Goal: Task Accomplishment & Management: Complete application form

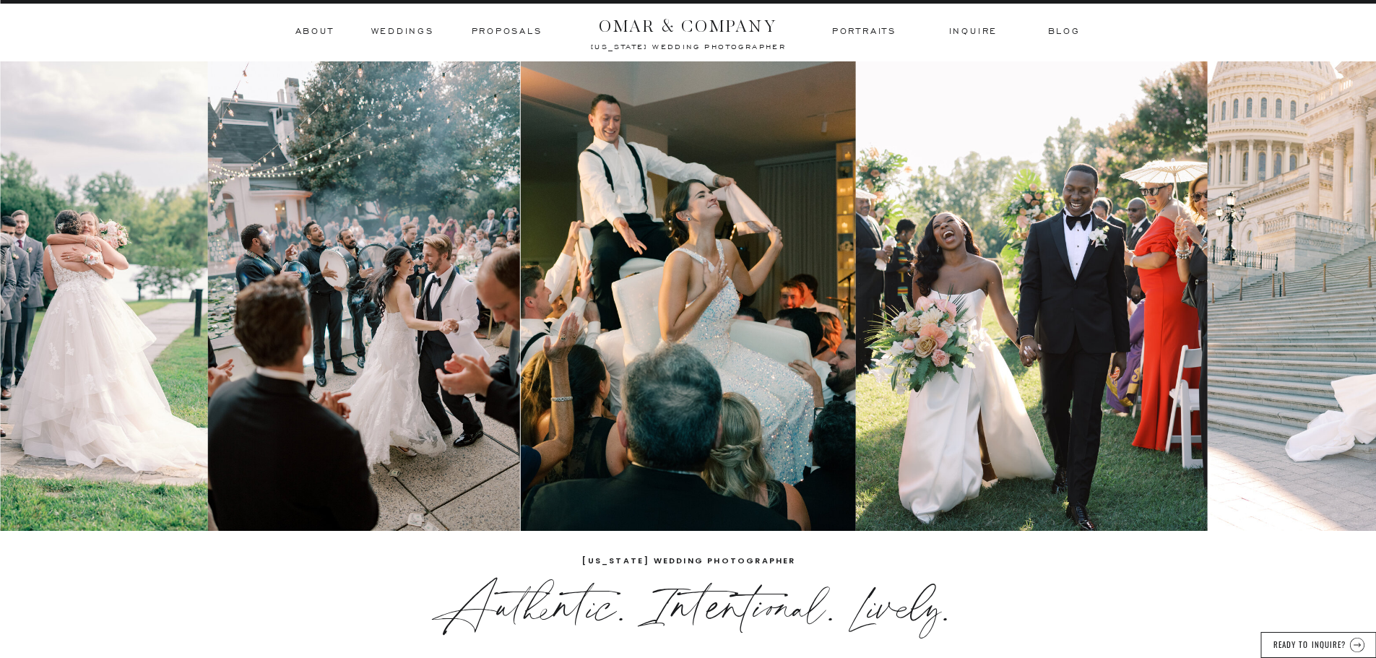
click at [399, 30] on h3 "Weddings" at bounding box center [402, 31] width 63 height 13
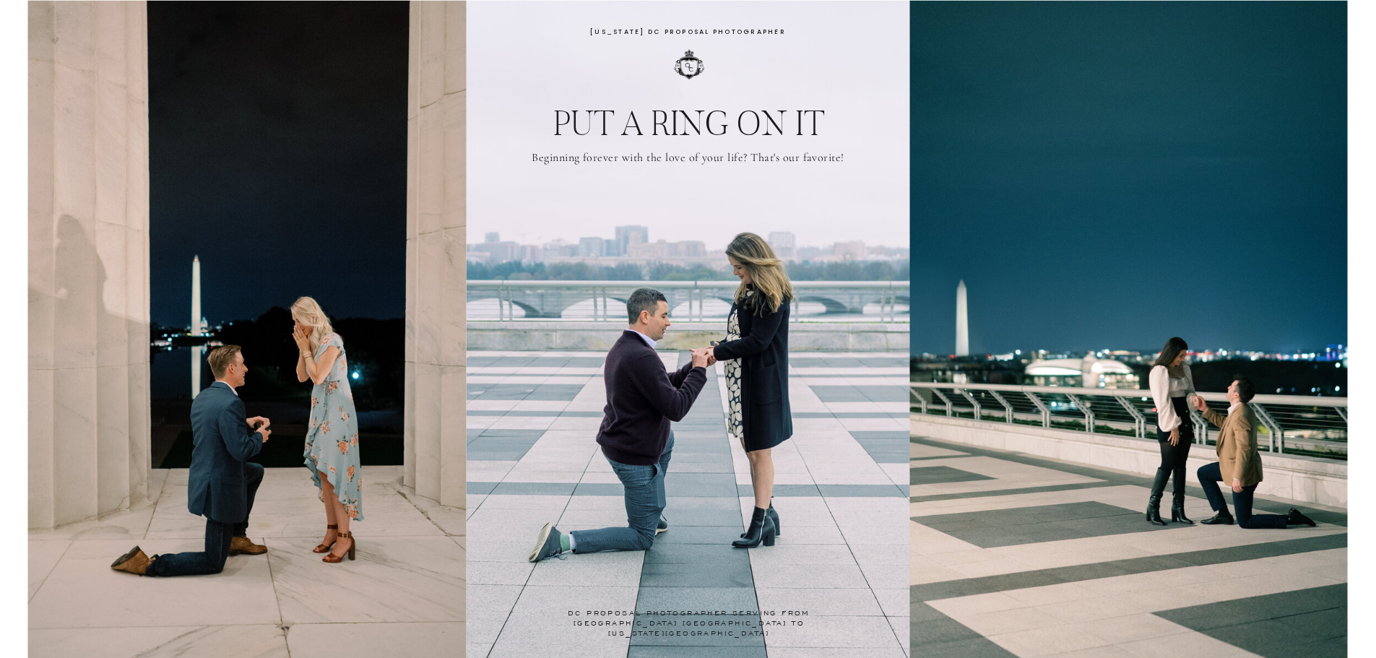
click at [652, 29] on h1 "Washington DC Proposal Photographer" at bounding box center [688, 32] width 270 height 14
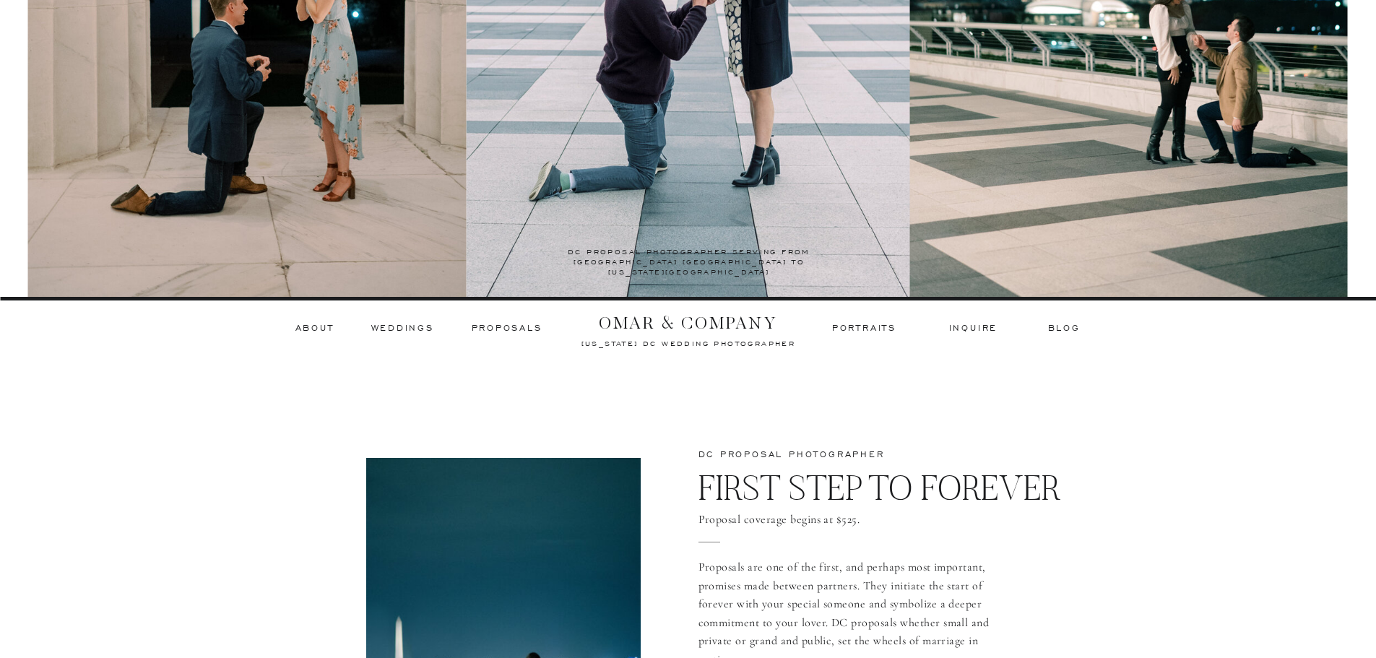
click at [411, 330] on h3 "Weddings" at bounding box center [402, 328] width 63 height 13
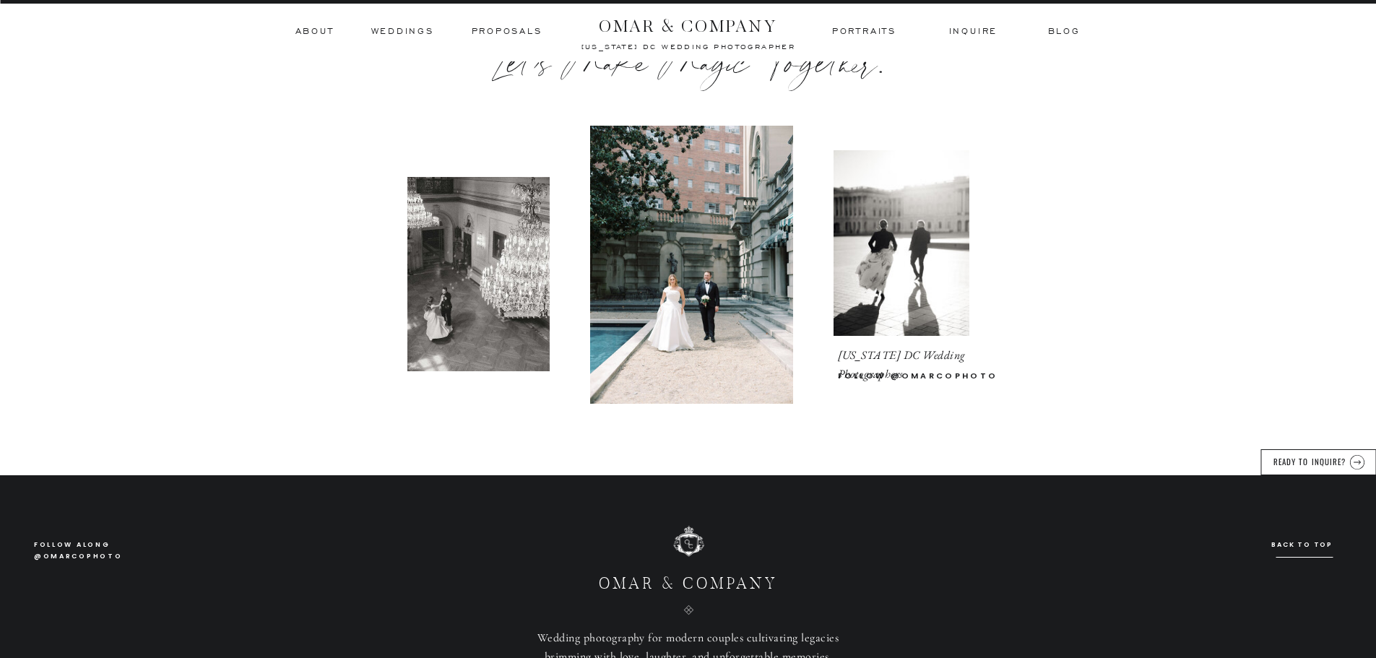
scroll to position [4048, 0]
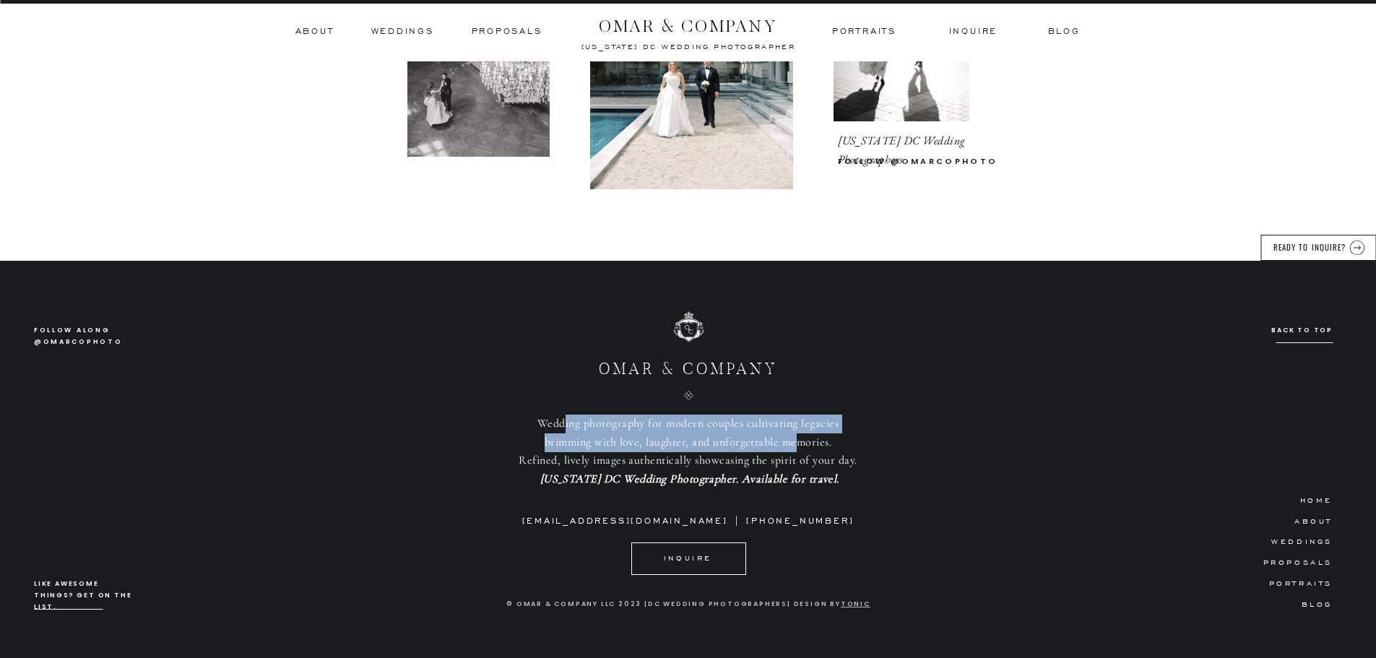
drag, startPoint x: 564, startPoint y: 426, endPoint x: 796, endPoint y: 451, distance: 233.3
click at [796, 451] on p "Wedding photography for modern couples cultivating legacies brimming with love,…" at bounding box center [689, 454] width 340 height 78
click at [644, 436] on p "Wedding photography for modern couples cultivating legacies brimming with love,…" at bounding box center [689, 454] width 340 height 78
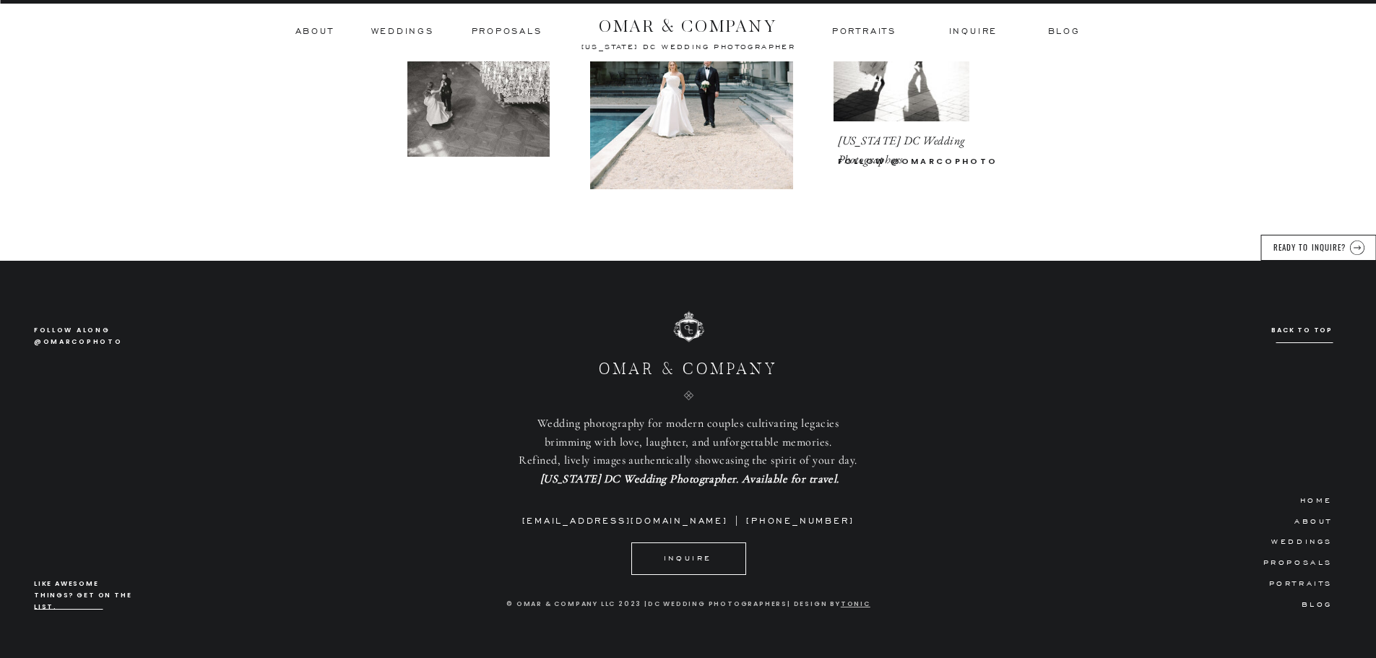
click at [1306, 585] on h3 "Portraits" at bounding box center [1292, 582] width 82 height 13
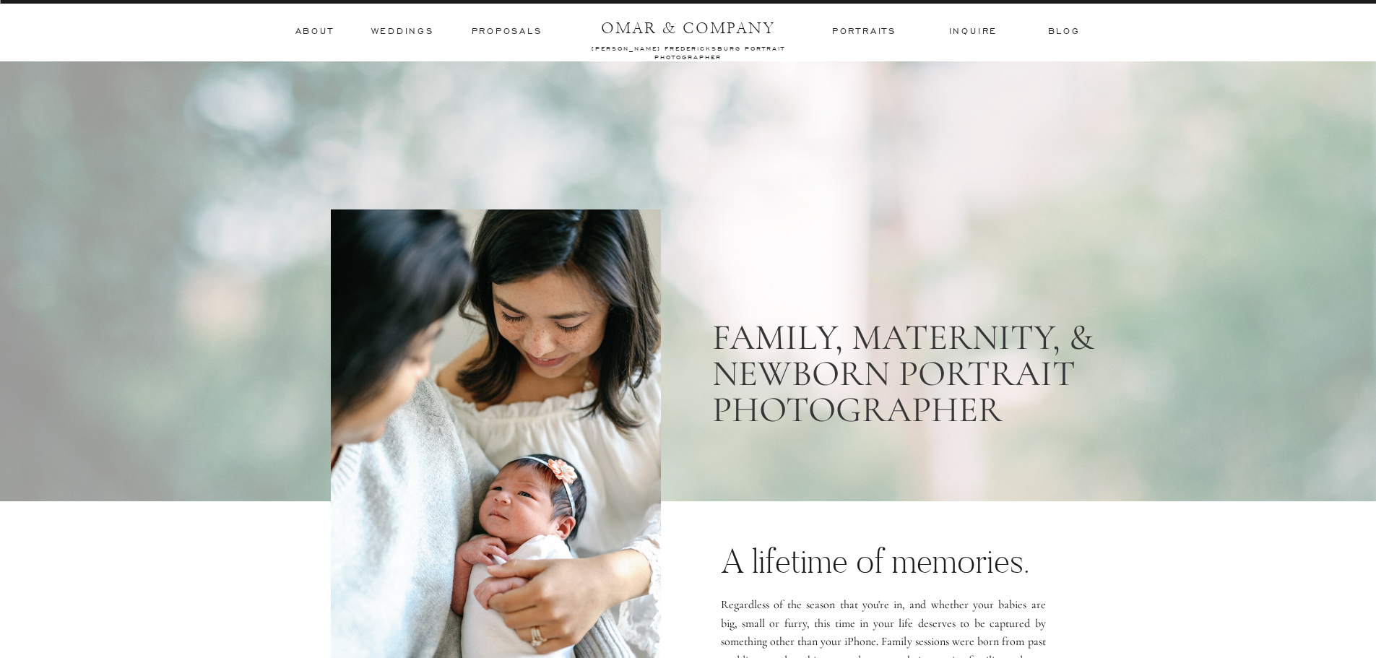
click at [413, 27] on h3 "Weddings" at bounding box center [402, 31] width 63 height 13
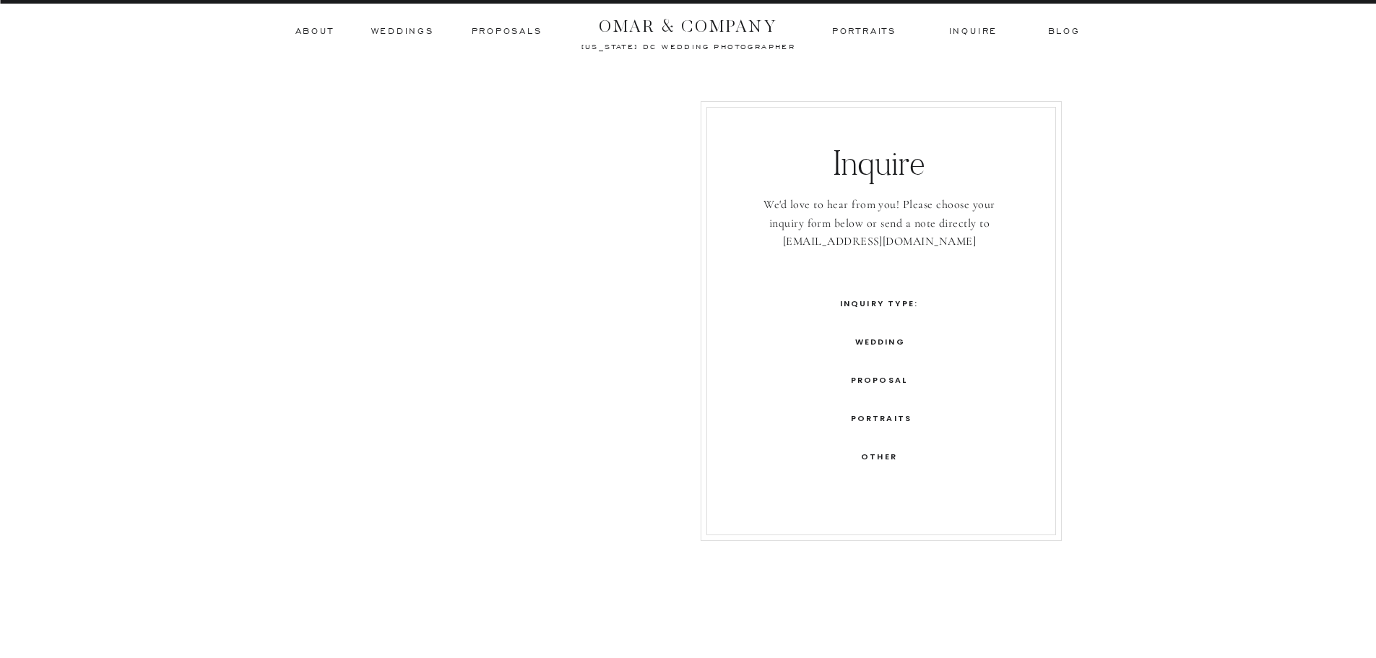
click at [870, 302] on h3 "Inquiry Type:" at bounding box center [879, 303] width 85 height 13
click at [879, 353] on div at bounding box center [882, 321] width 350 height 428
click at [879, 346] on h3 "Wedding" at bounding box center [879, 341] width 49 height 13
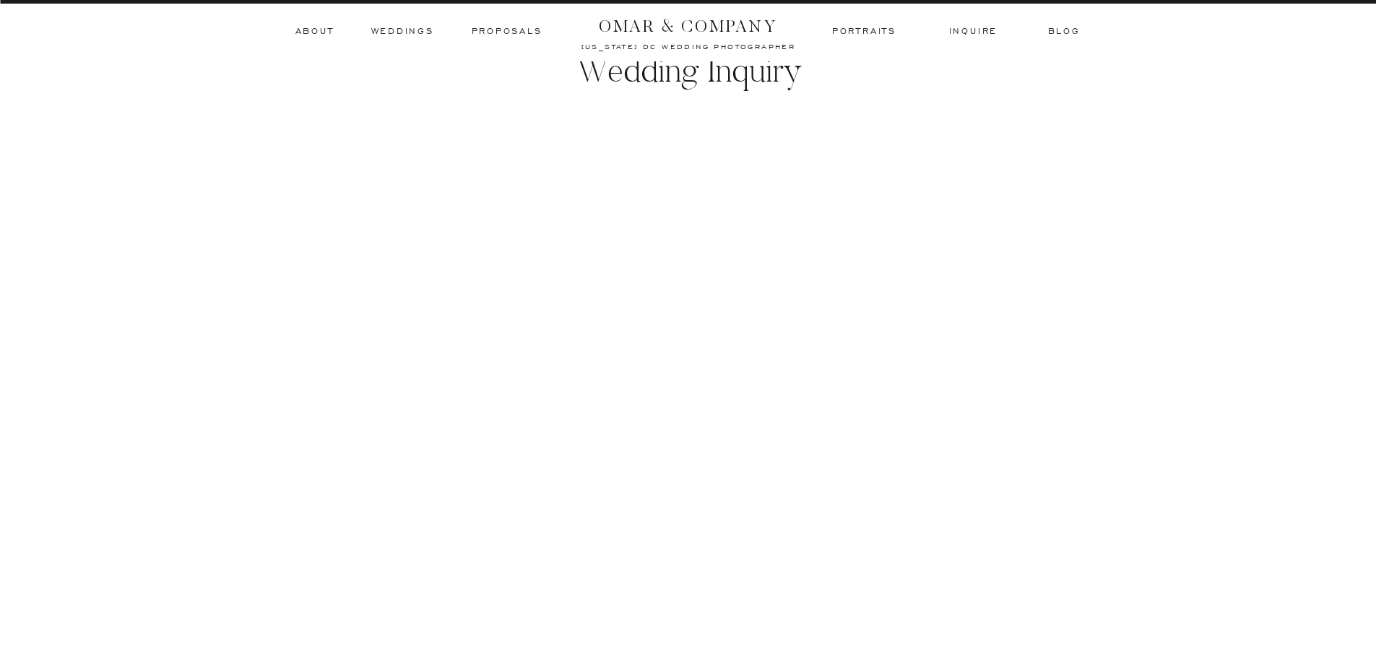
scroll to position [61, 0]
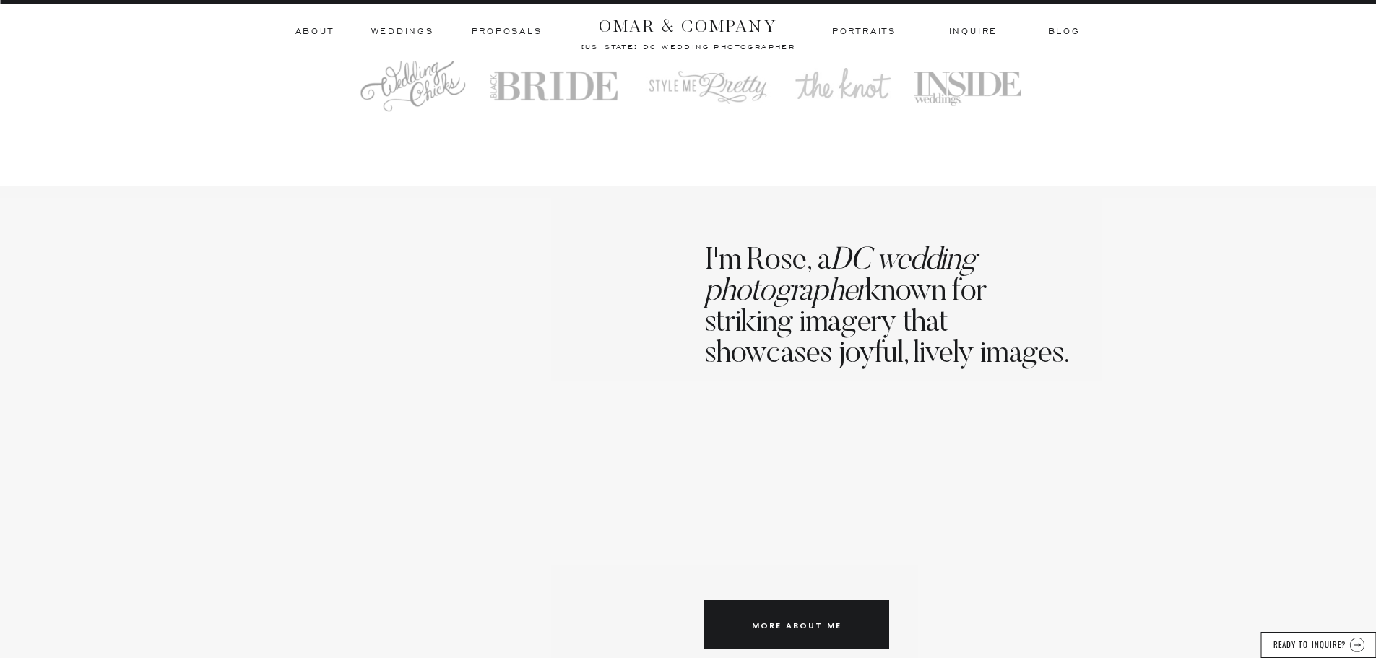
scroll to position [795, 0]
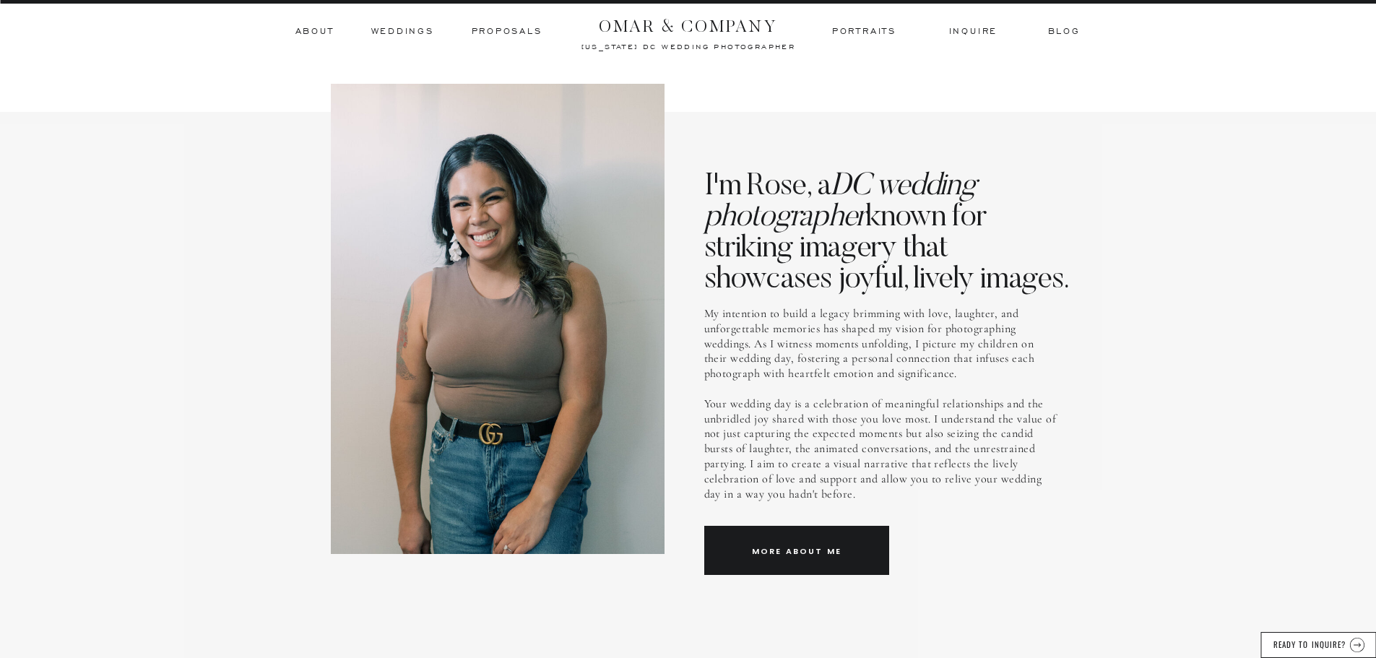
click at [514, 27] on h3 "Proposals" at bounding box center [507, 31] width 71 height 13
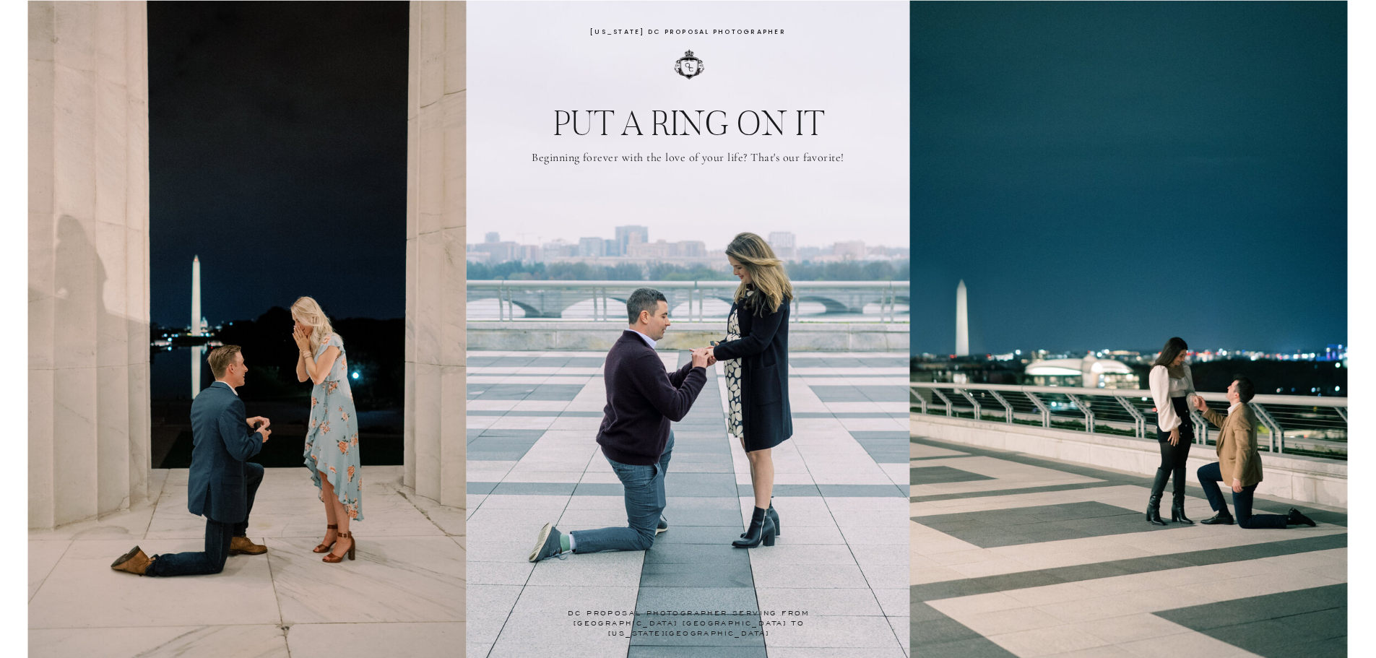
click at [711, 72] on img at bounding box center [688, 329] width 444 height 658
click at [700, 73] on div at bounding box center [689, 64] width 32 height 33
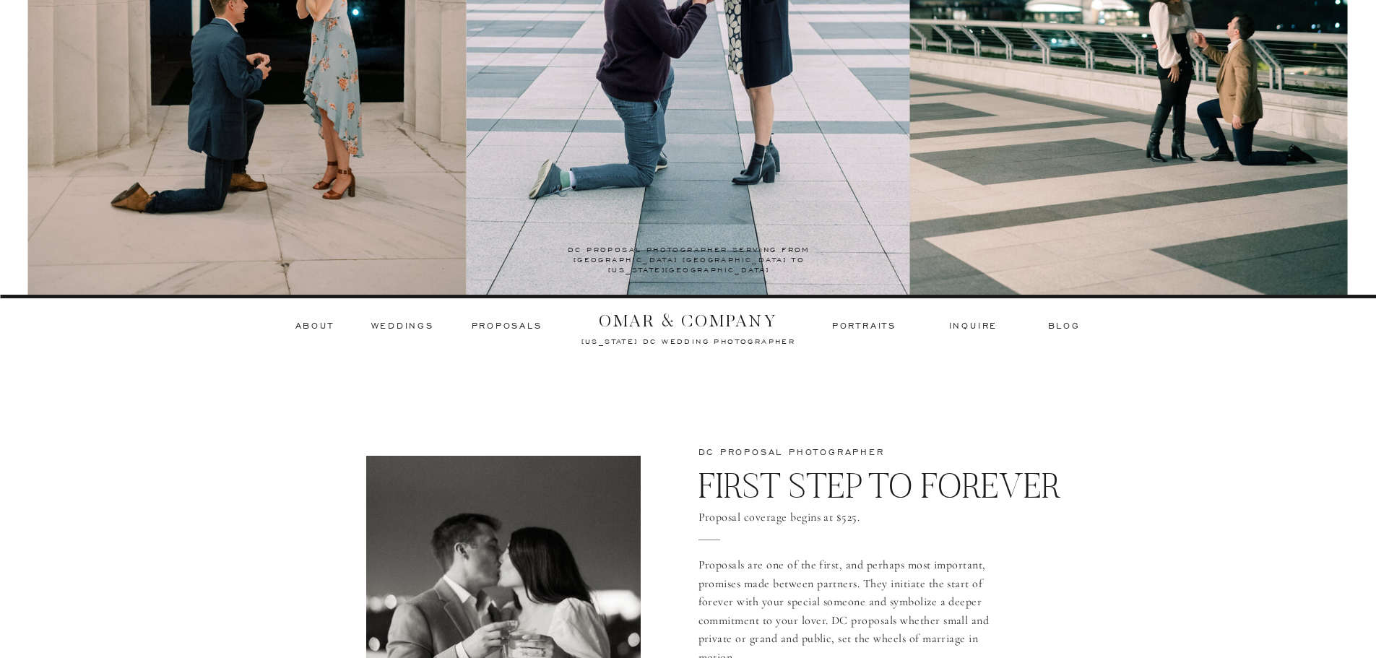
scroll to position [506, 0]
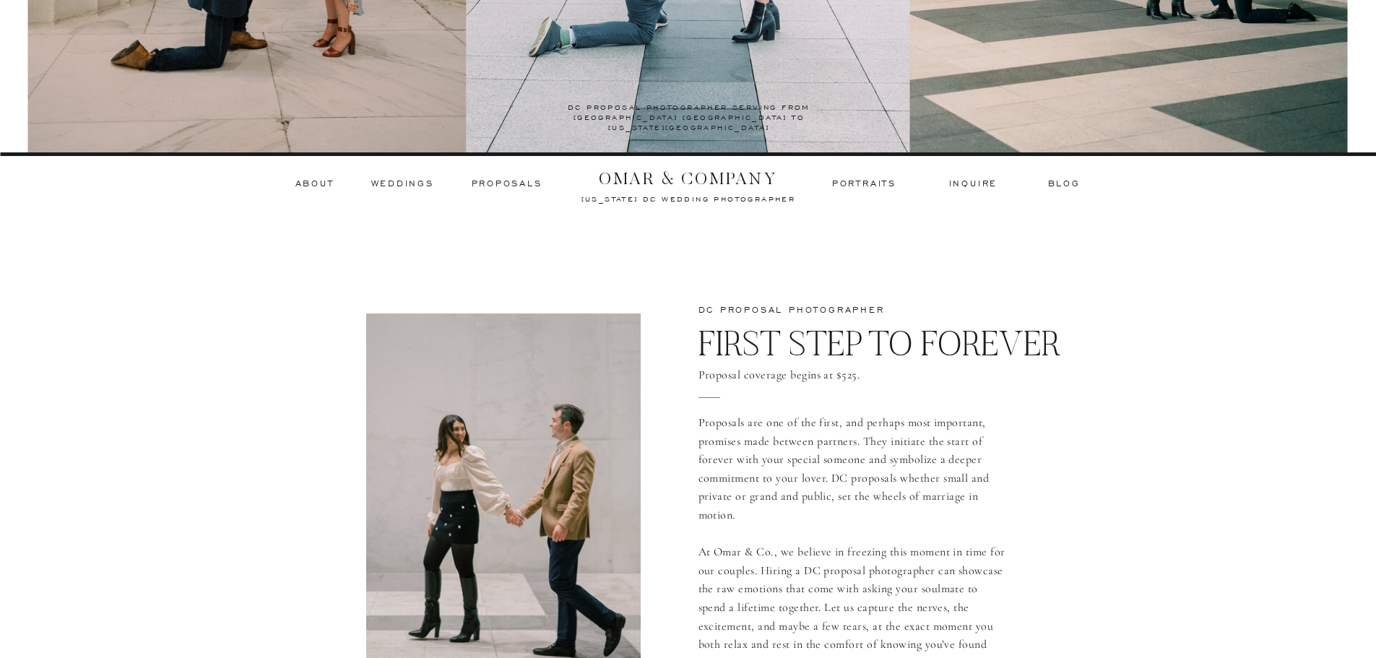
click at [510, 179] on h3 "Proposals" at bounding box center [507, 184] width 71 height 13
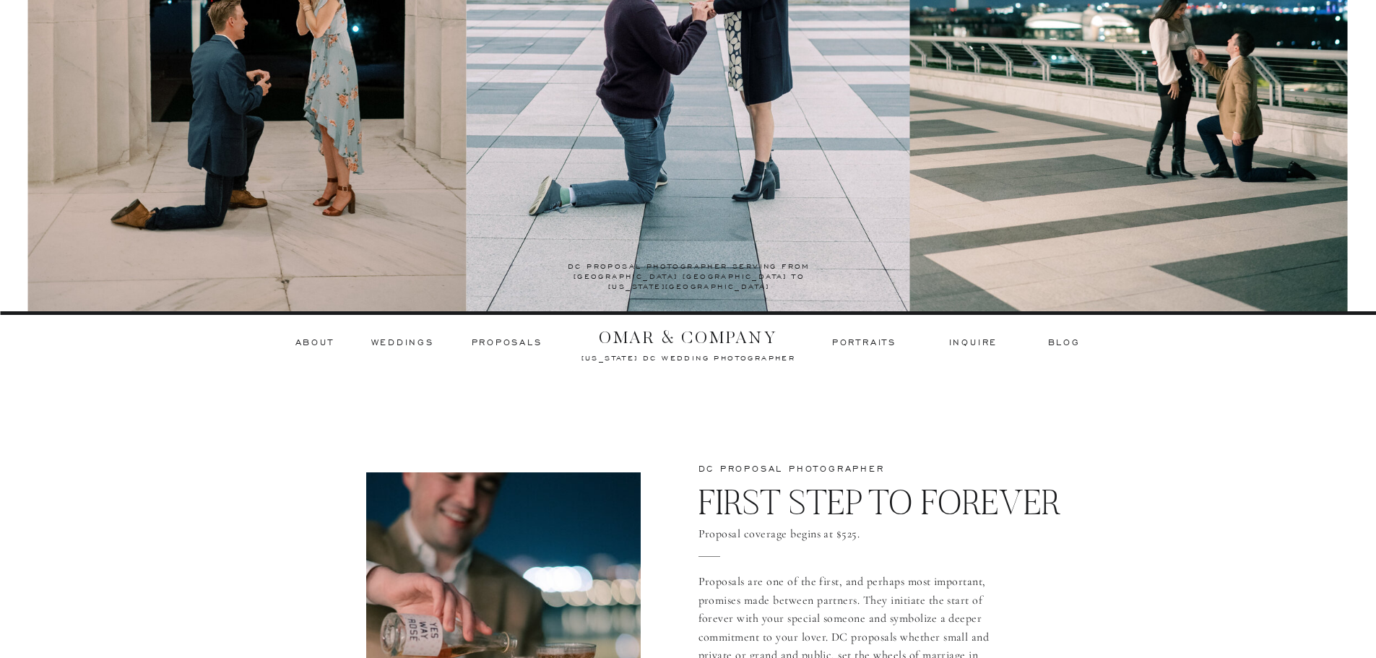
scroll to position [361, 0]
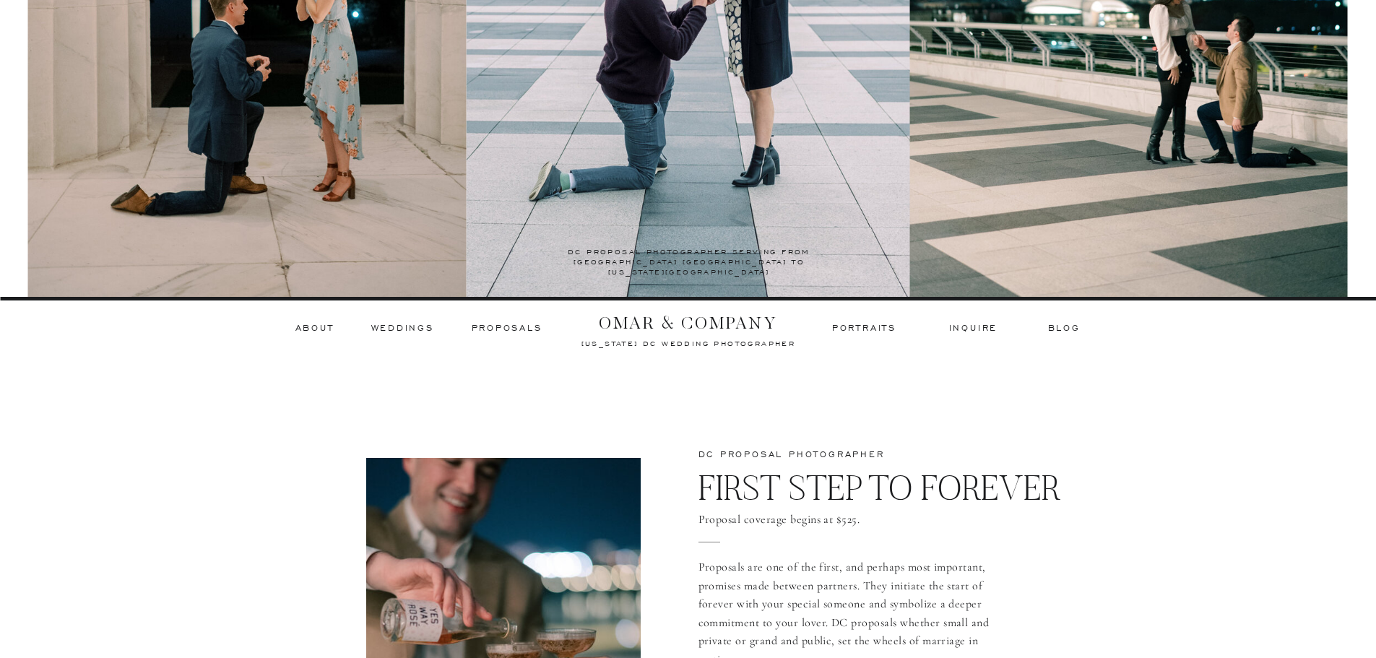
click at [387, 329] on h3 "Weddings" at bounding box center [402, 328] width 63 height 13
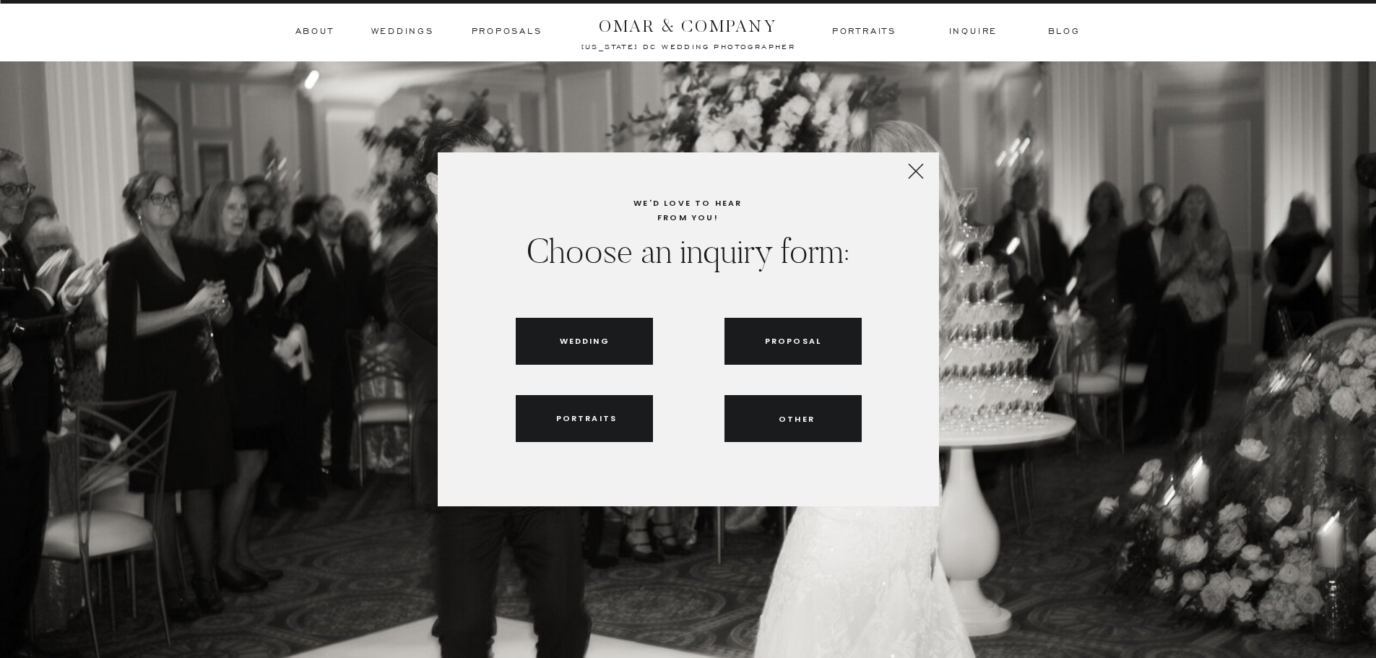
click at [592, 336] on h3 "Wedding" at bounding box center [584, 341] width 49 height 13
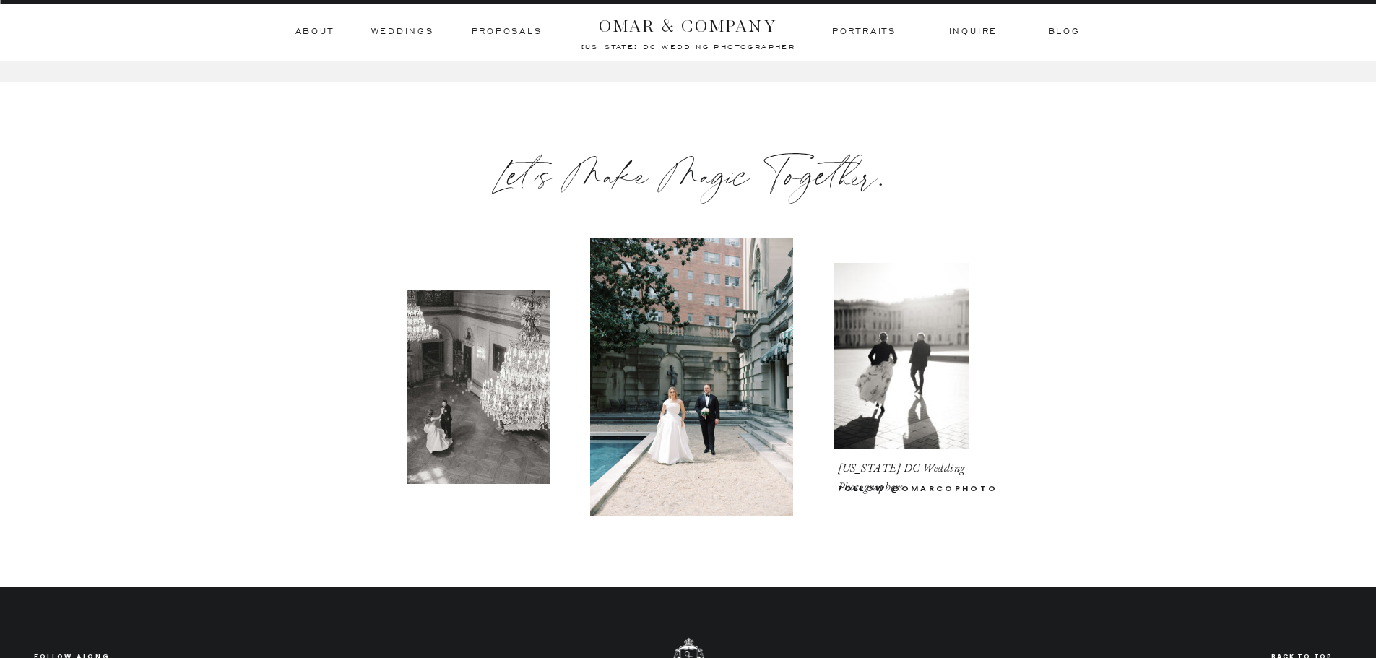
scroll to position [1803, 0]
